Goal: Information Seeking & Learning: Understand process/instructions

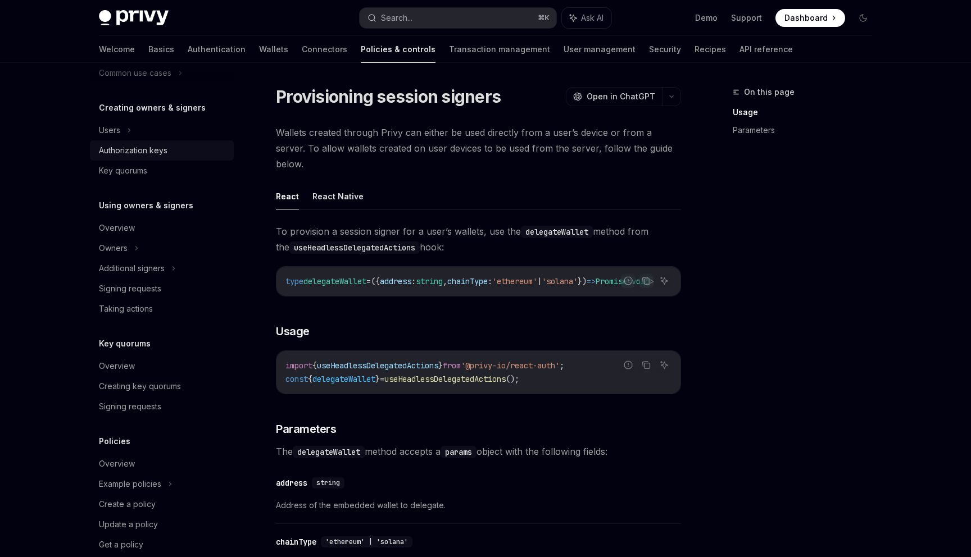
scroll to position [210, 0]
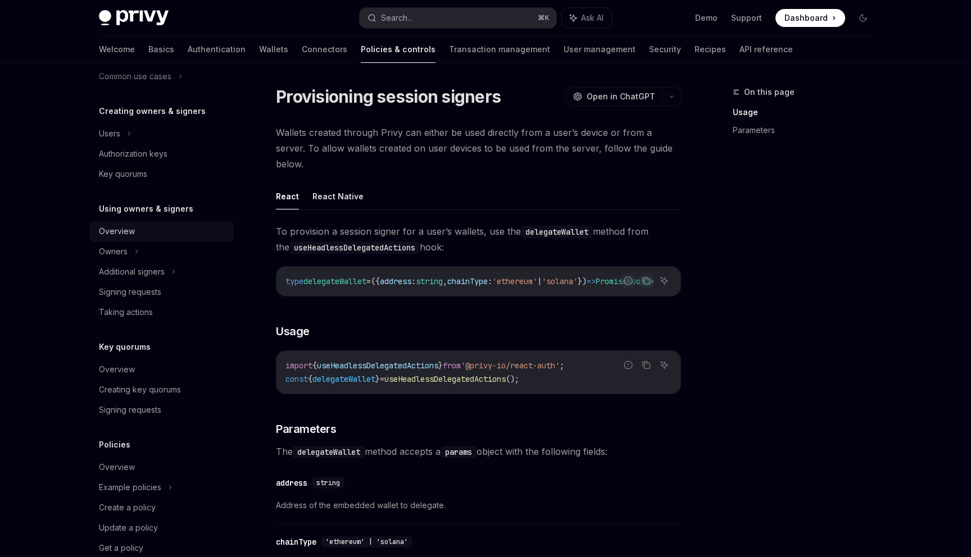
click at [121, 233] on div "Overview" at bounding box center [117, 231] width 36 height 13
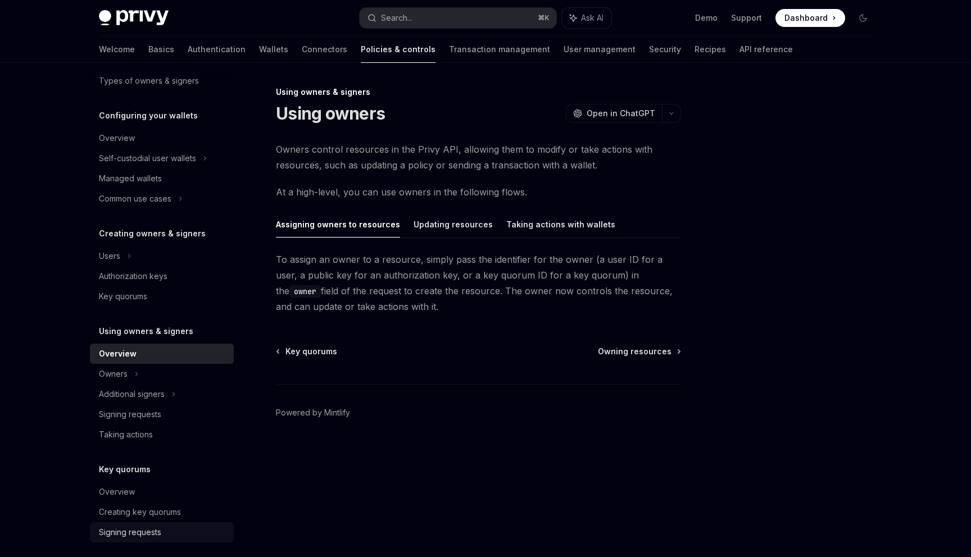
scroll to position [75, 0]
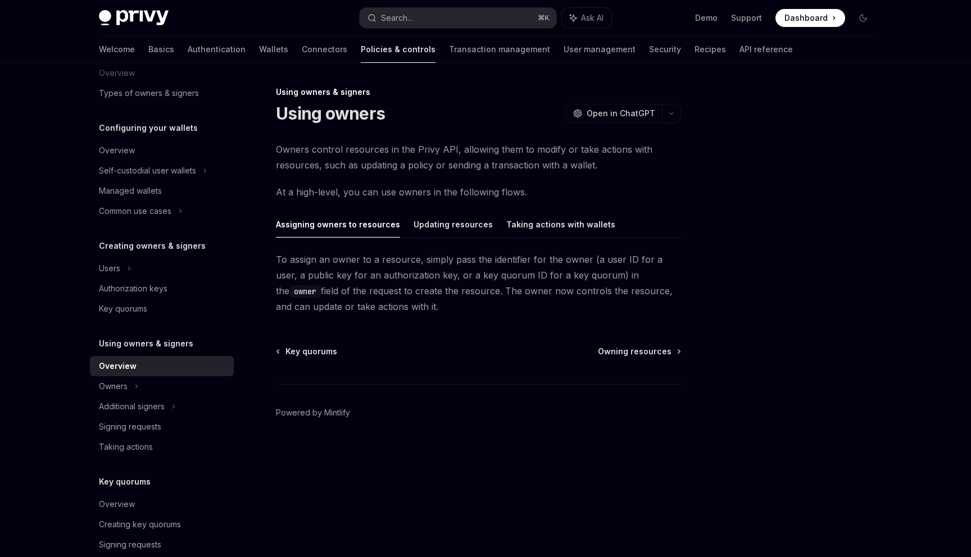
type textarea "*"
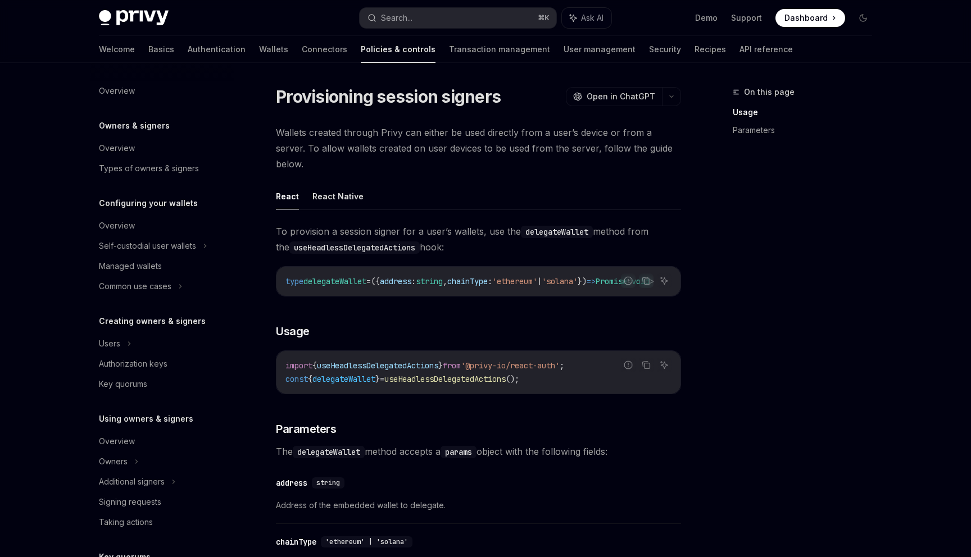
click at [829, 19] on span at bounding box center [811, 18] width 70 height 18
click at [148, 19] on img at bounding box center [134, 18] width 70 height 16
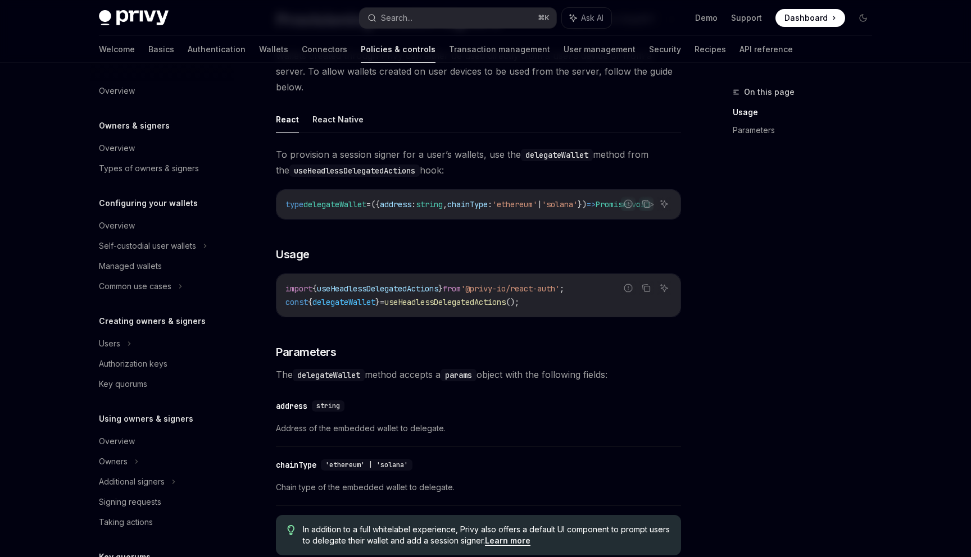
scroll to position [107, 0]
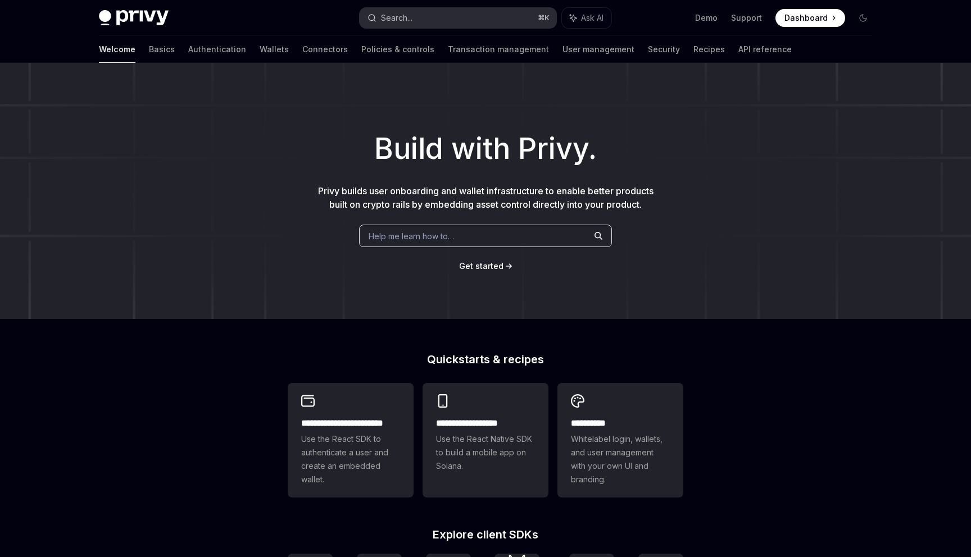
click at [415, 17] on button "Search... ⌘ K" at bounding box center [458, 18] width 197 height 20
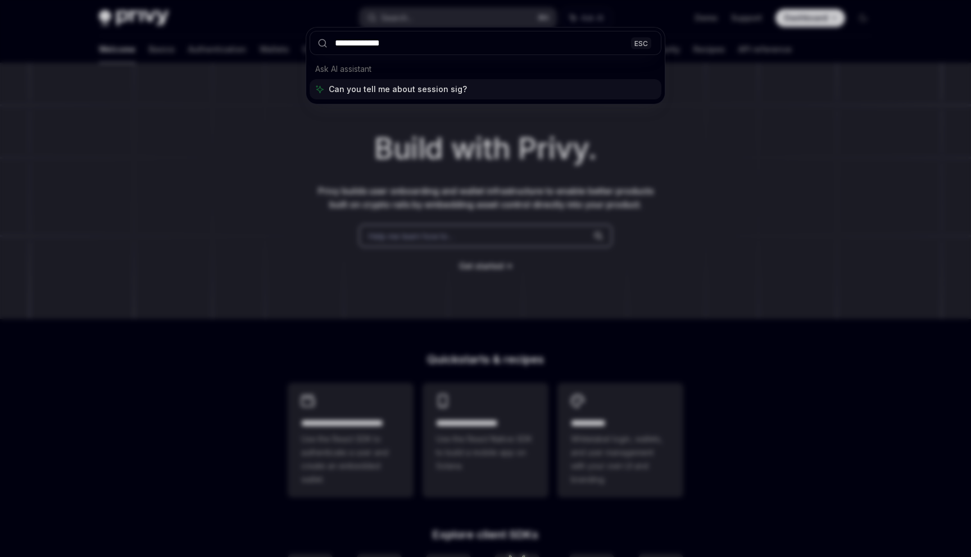
type input "**********"
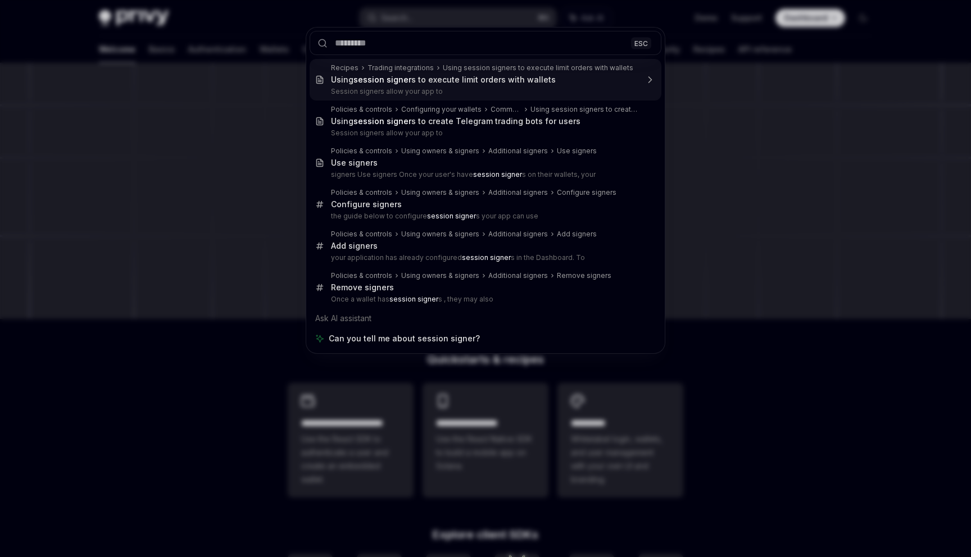
type textarea "*"
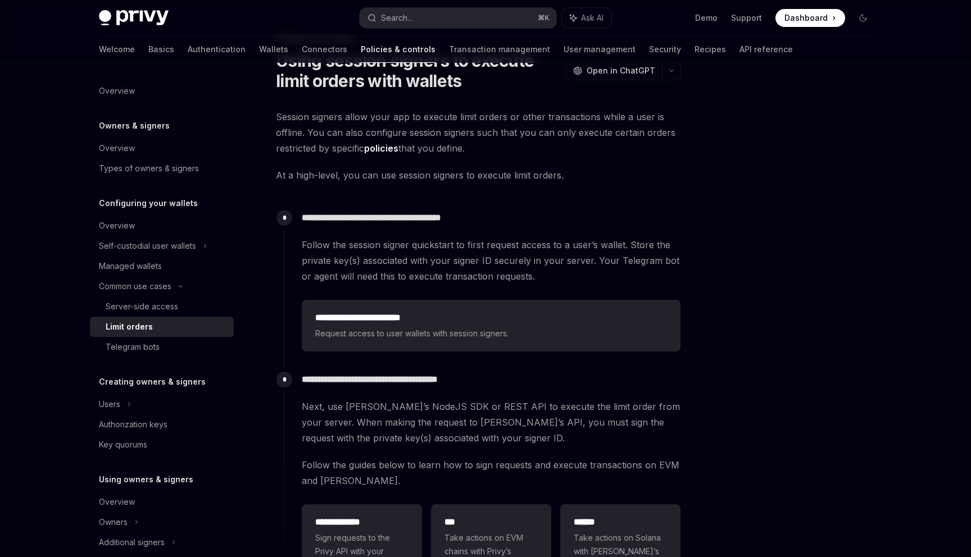
scroll to position [62, 0]
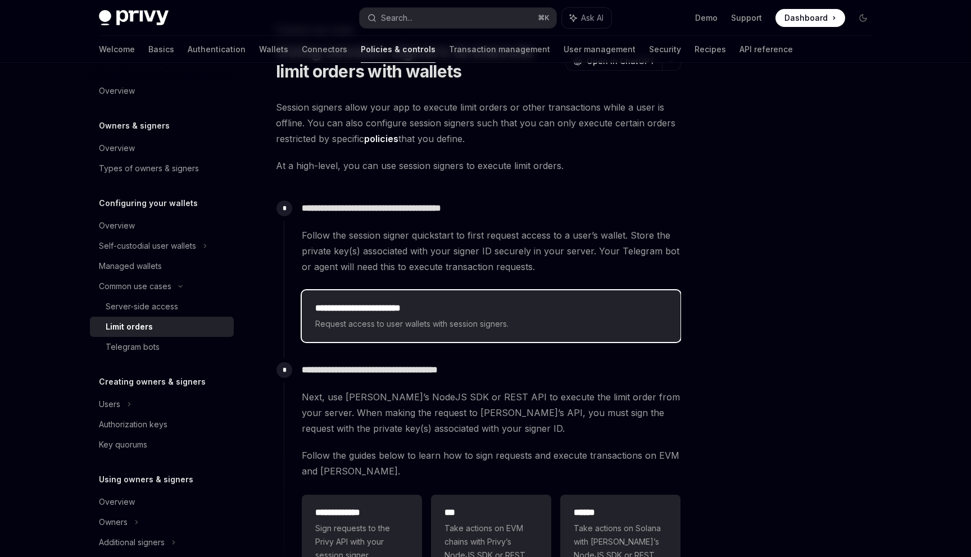
click at [434, 321] on span "Request access to user wallets with session signers." at bounding box center [491, 324] width 352 height 13
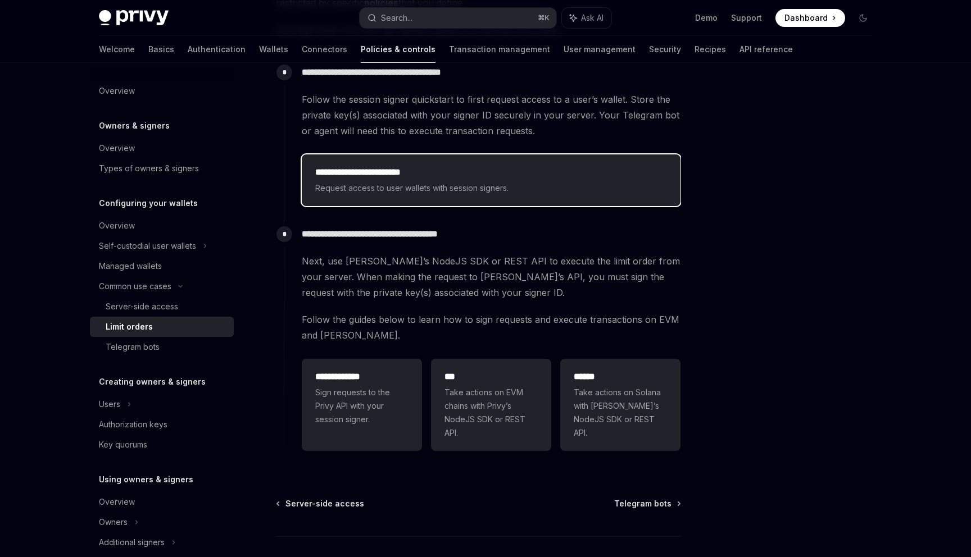
scroll to position [198, 0]
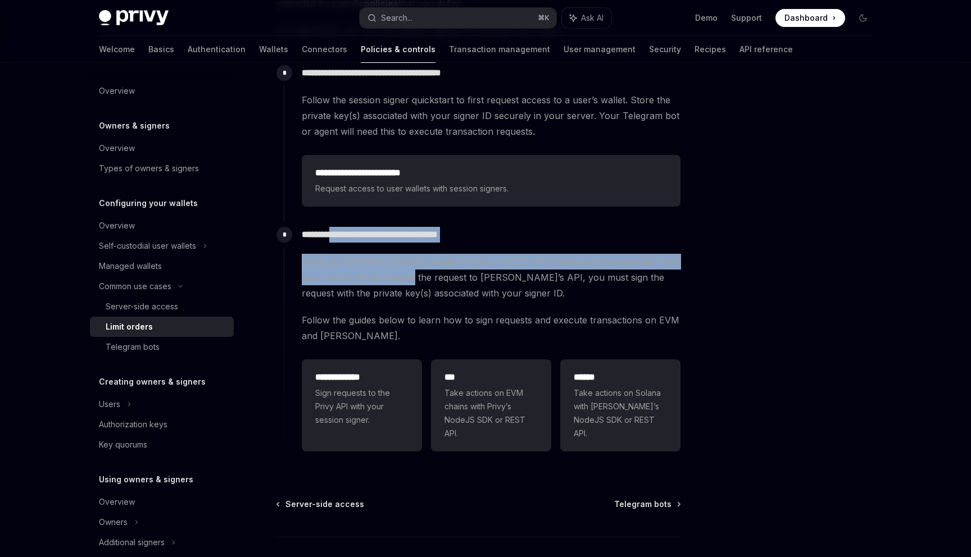
drag, startPoint x: 338, startPoint y: 236, endPoint x: 392, endPoint y: 281, distance: 70.2
click at [392, 281] on div "**********" at bounding box center [482, 340] width 397 height 234
click at [392, 281] on span "Next, use Privy’s NodeJS SDK or REST API to execute the limit order from your s…" at bounding box center [491, 277] width 379 height 47
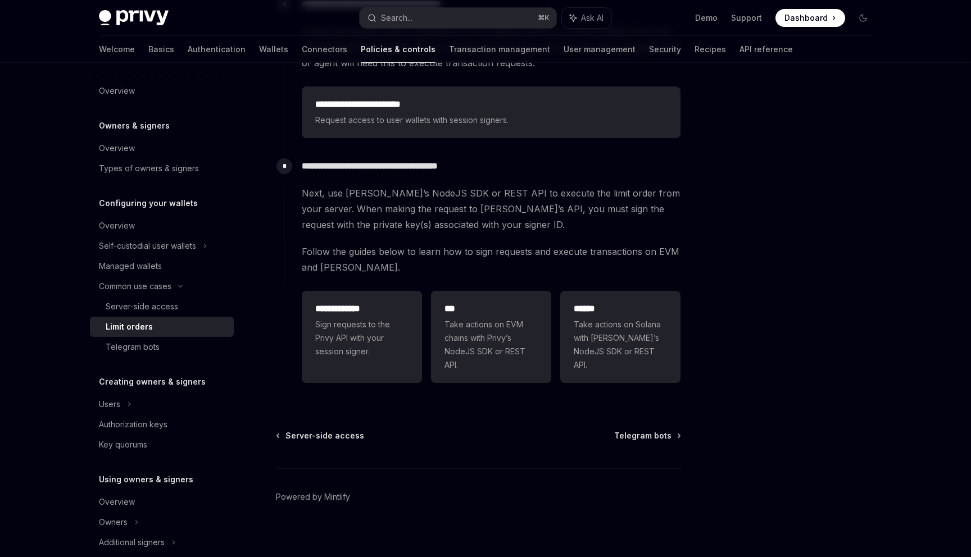
scroll to position [0, 0]
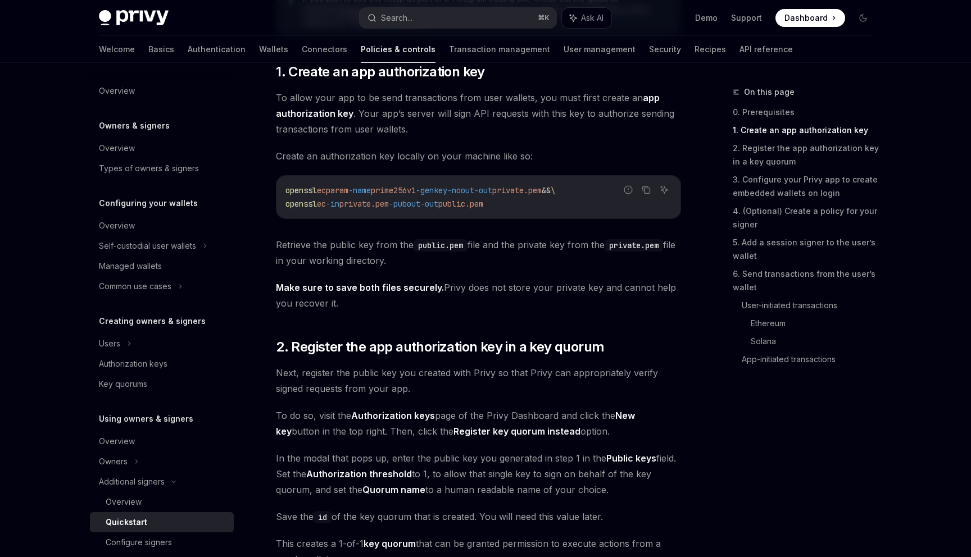
scroll to position [463, 0]
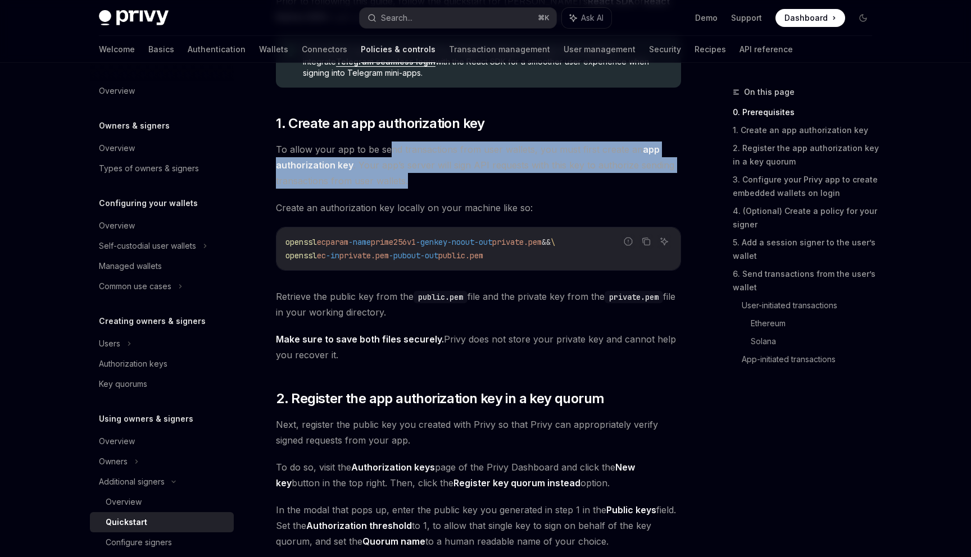
drag, startPoint x: 387, startPoint y: 146, endPoint x: 457, endPoint y: 187, distance: 81.4
click at [457, 187] on span "To allow your app to be send transactions from user wallets, you must first cre…" at bounding box center [478, 165] width 405 height 47
drag, startPoint x: 457, startPoint y: 187, endPoint x: 381, endPoint y: 147, distance: 86.0
click at [381, 147] on span "To allow your app to be send transactions from user wallets, you must first cre…" at bounding box center [478, 165] width 405 height 47
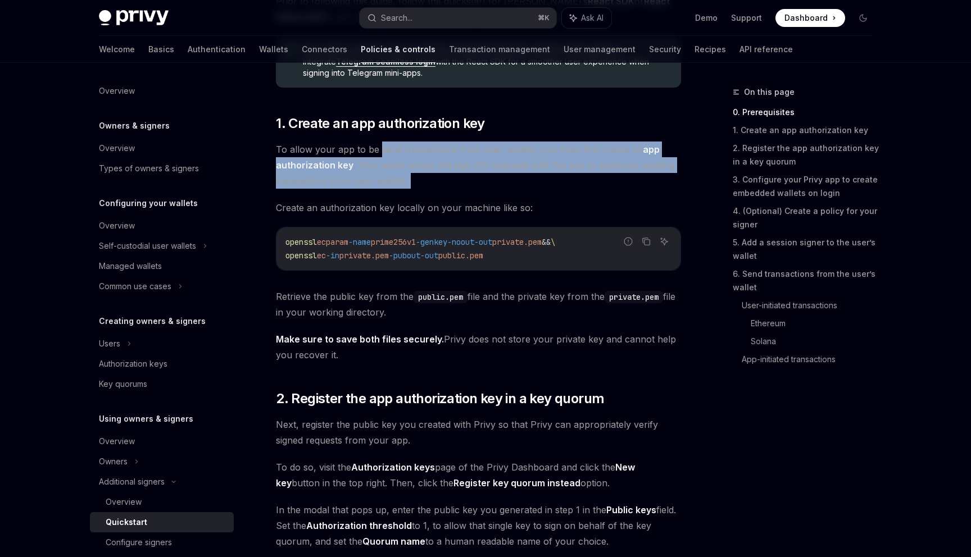
click at [381, 147] on span "To allow your app to be send transactions from user wallets, you must first cre…" at bounding box center [478, 165] width 405 height 47
drag, startPoint x: 361, startPoint y: 143, endPoint x: 409, endPoint y: 185, distance: 63.3
click at [409, 185] on span "To allow your app to be send transactions from user wallets, you must first cre…" at bounding box center [478, 165] width 405 height 47
drag, startPoint x: 409, startPoint y: 185, endPoint x: 382, endPoint y: 150, distance: 44.1
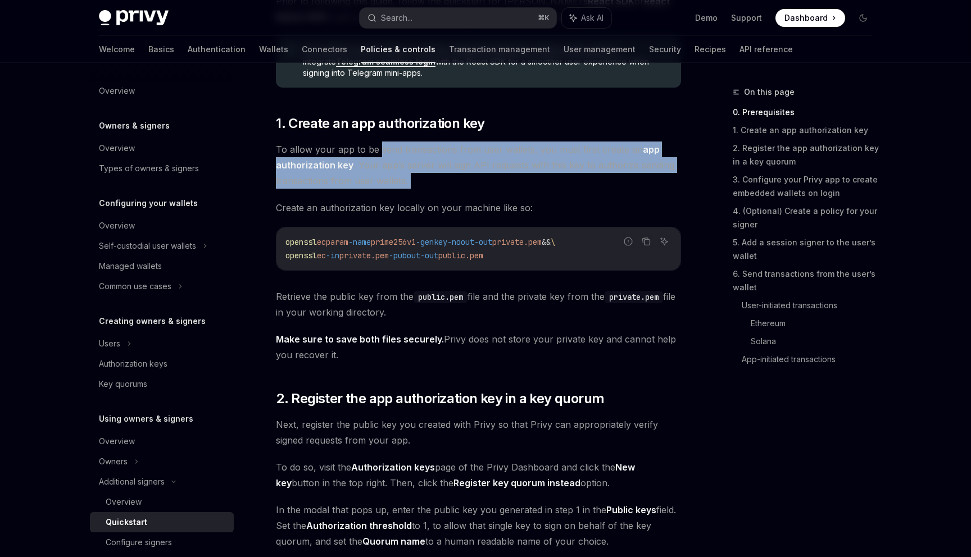
click at [382, 150] on span "To allow your app to be send transactions from user wallets, you must first cre…" at bounding box center [478, 165] width 405 height 47
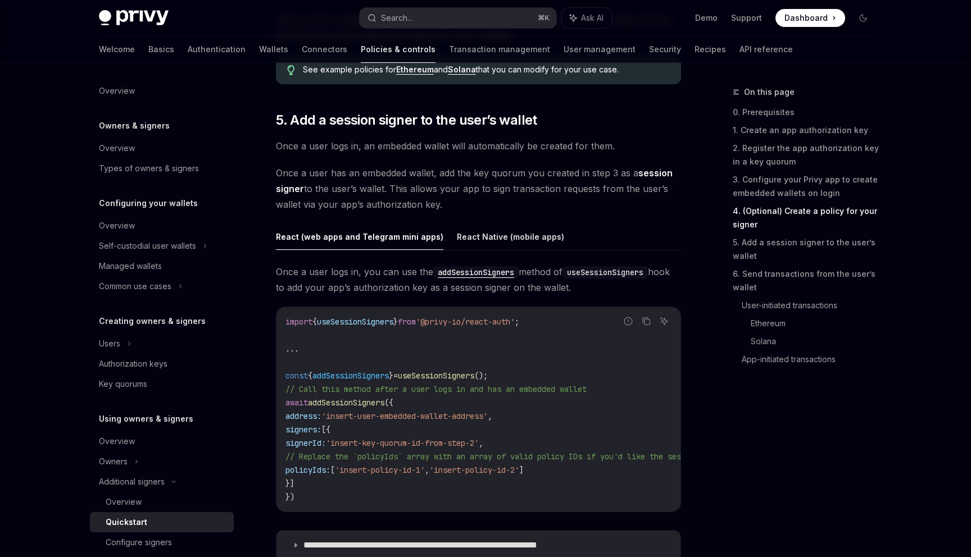
scroll to position [1671, 0]
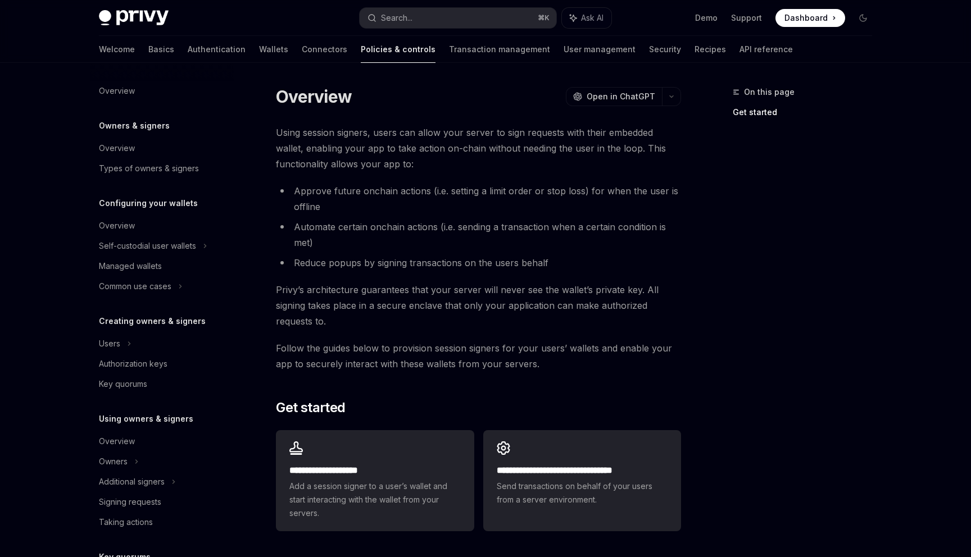
scroll to position [34, 0]
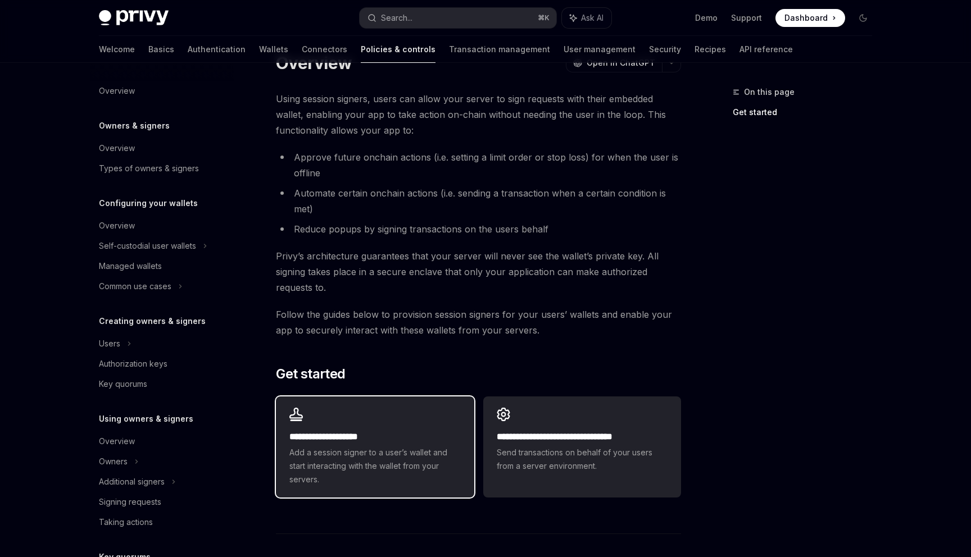
click at [382, 425] on div "**********" at bounding box center [375, 447] width 198 height 101
type textarea "*"
